Goal: Information Seeking & Learning: Learn about a topic

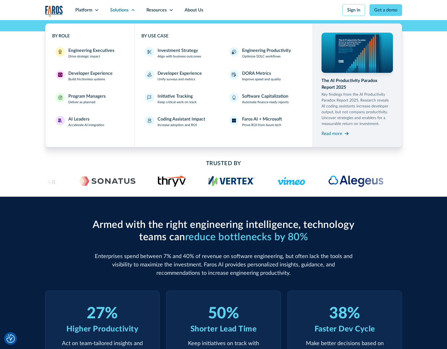
click at [42, 121] on div "Developer productivity that just works, even at enterprise scale Others make yo…" at bounding box center [223, 85] width 447 height 130
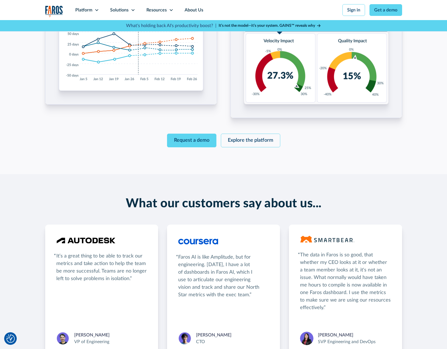
scroll to position [837, 0]
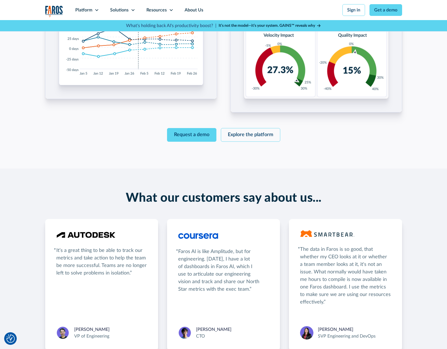
click at [258, 133] on link "Explore the platform" at bounding box center [250, 135] width 59 height 14
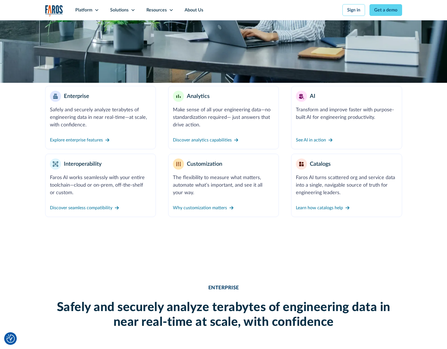
scroll to position [195, 0]
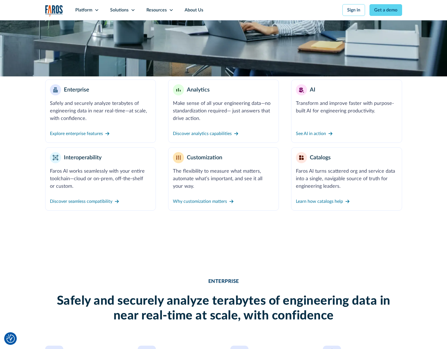
click at [209, 131] on div "Discover analytics capabilities" at bounding box center [202, 133] width 59 height 7
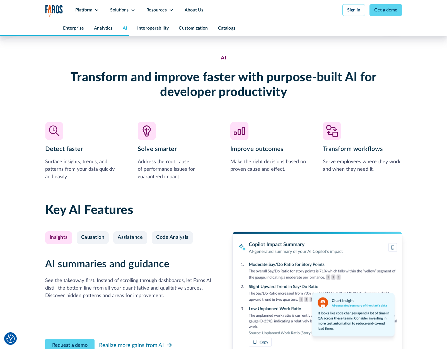
scroll to position [1161, 0]
